Goal: Check status

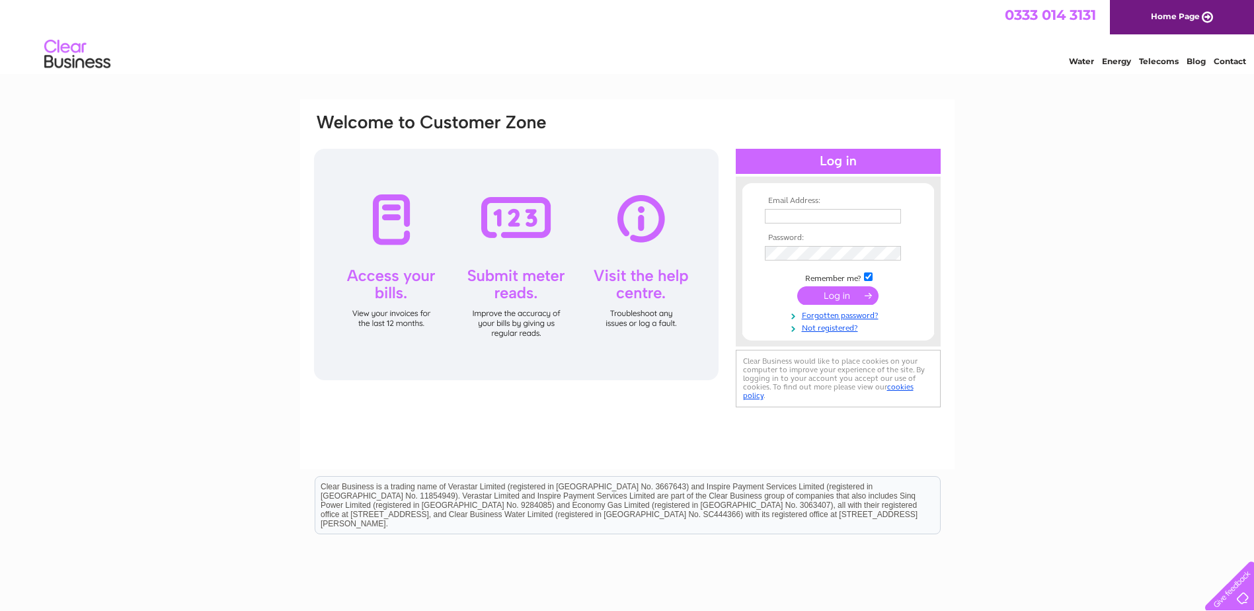
click at [782, 218] on input "text" at bounding box center [833, 216] width 136 height 15
type input "info@towerheating.co.uk"
click at [835, 299] on input "submit" at bounding box center [838, 295] width 81 height 19
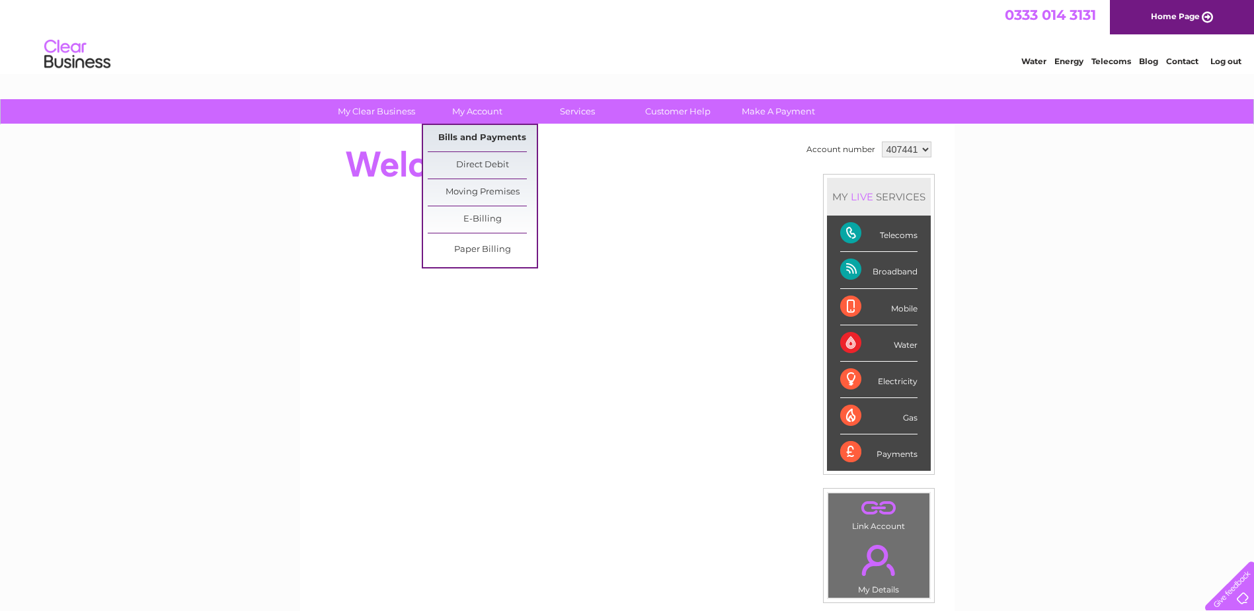
click at [475, 138] on link "Bills and Payments" at bounding box center [482, 138] width 109 height 26
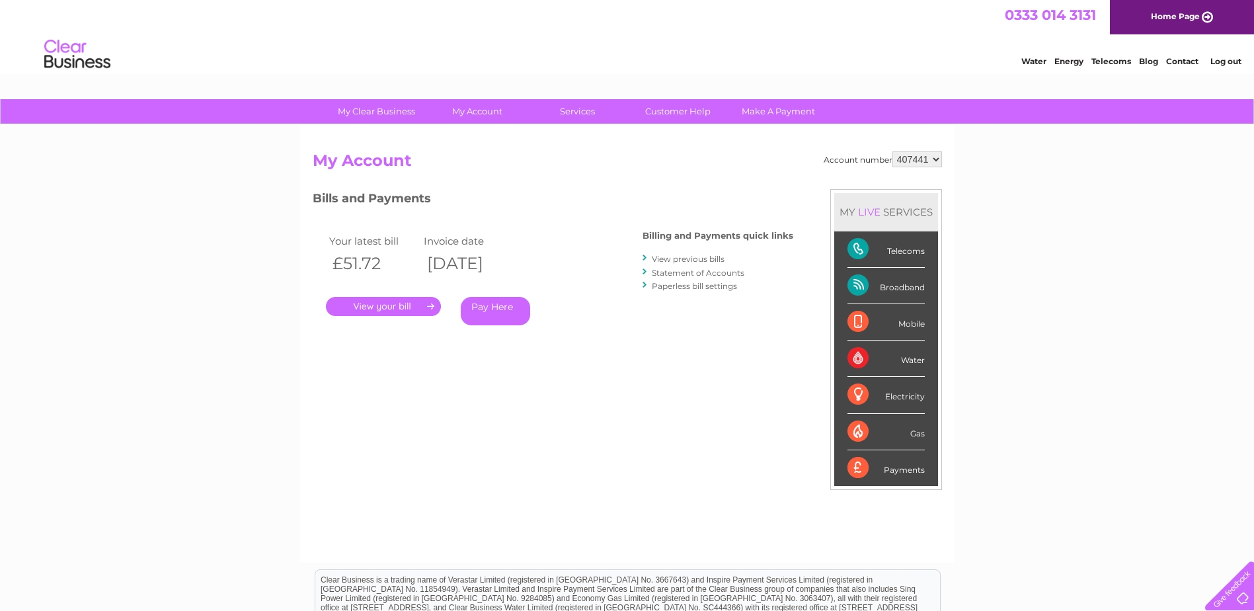
click at [390, 308] on link "." at bounding box center [383, 306] width 115 height 19
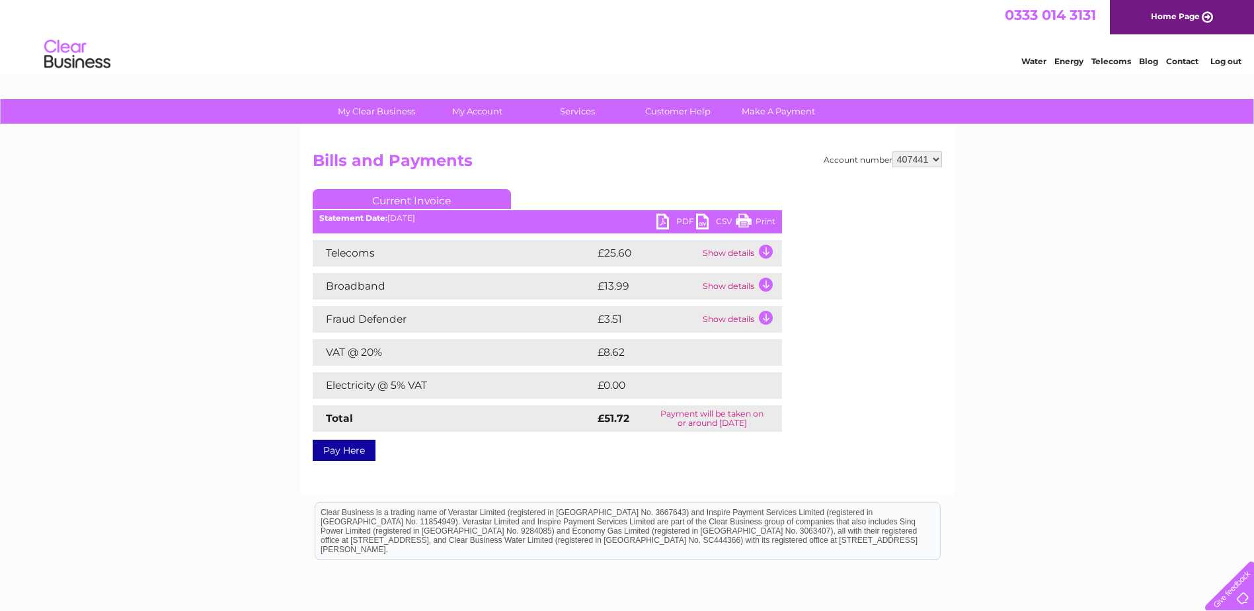
drag, startPoint x: 749, startPoint y: 220, endPoint x: 84, endPoint y: 44, distance: 687.5
click at [749, 220] on link "Print" at bounding box center [756, 223] width 40 height 19
